Goal: Transaction & Acquisition: Purchase product/service

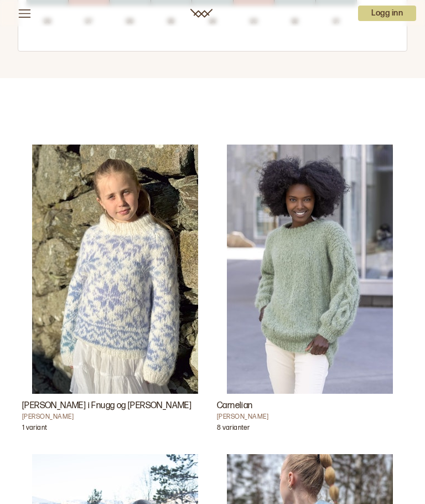
scroll to position [1501, 0]
click at [316, 303] on img "Carnelian" at bounding box center [310, 269] width 166 height 249
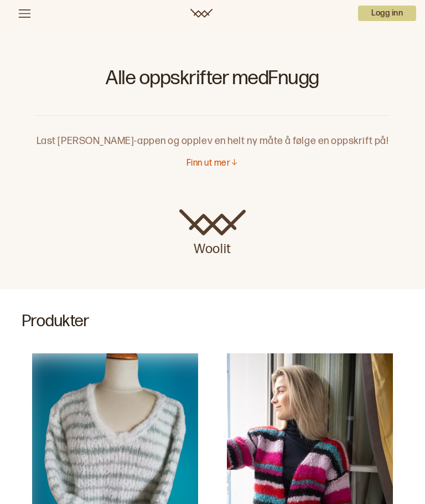
click at [25, 13] on icon at bounding box center [25, 14] width 14 height 14
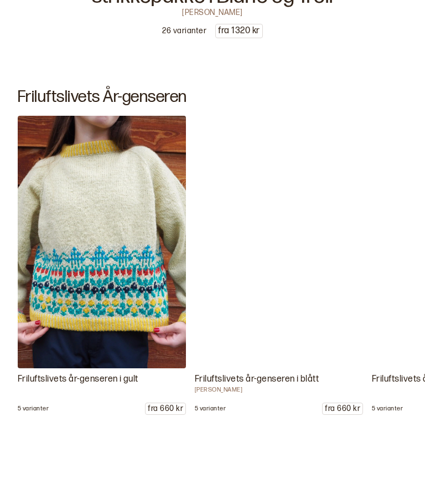
scroll to position [2772, 0]
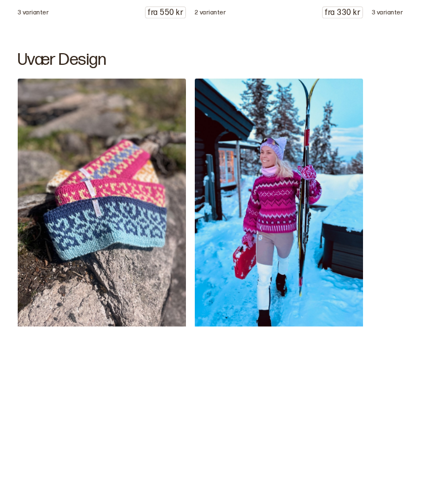
scroll to position [1226, 0]
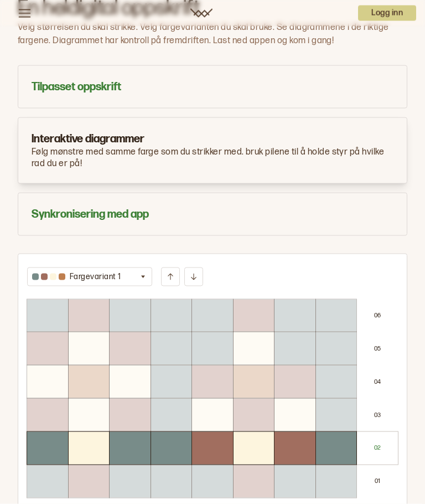
scroll to position [1009, 0]
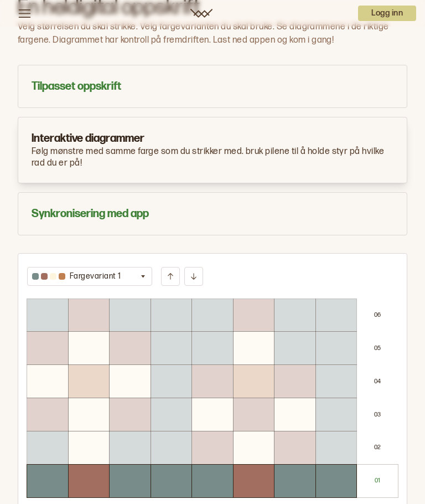
click at [259, 380] on div at bounding box center [254, 381] width 41 height 33
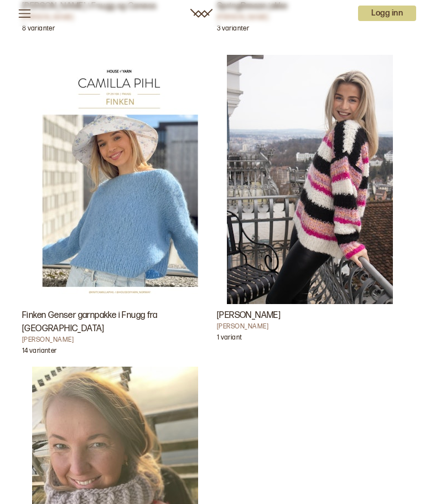
scroll to position [2210, 0]
